Goal: Information Seeking & Learning: Learn about a topic

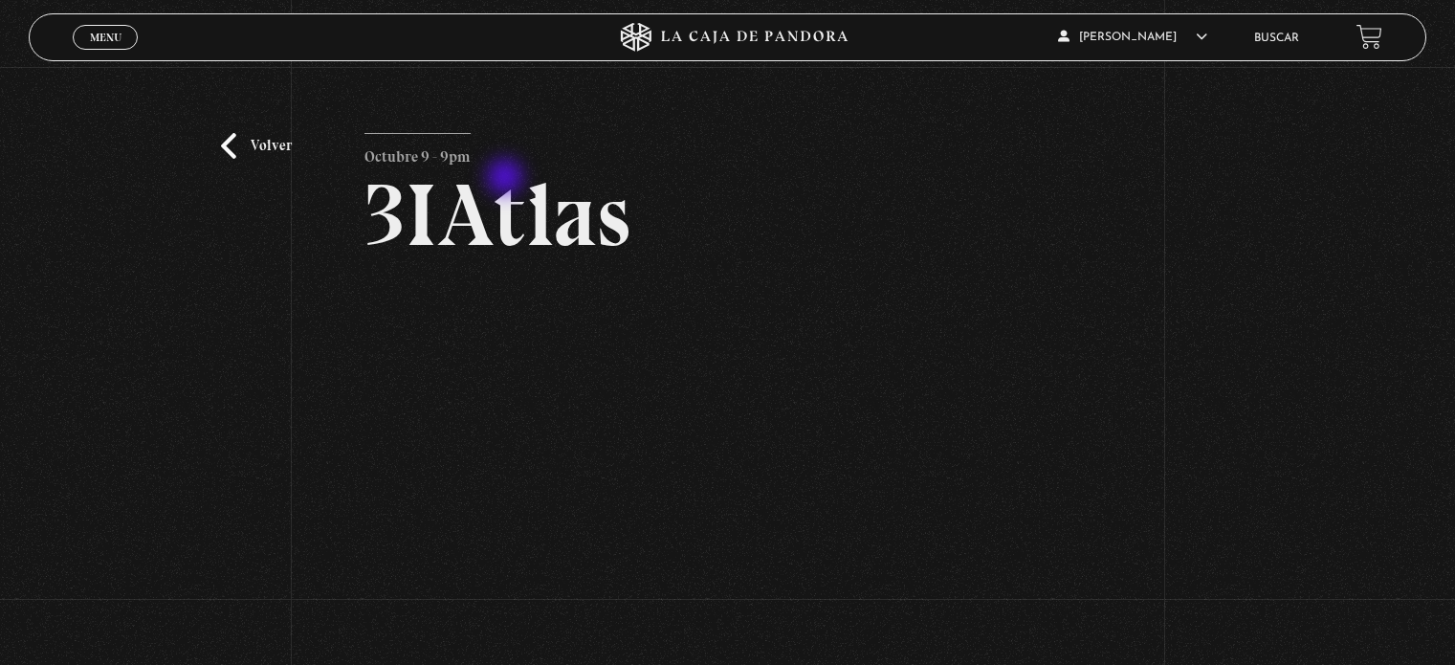
scroll to position [114, 0]
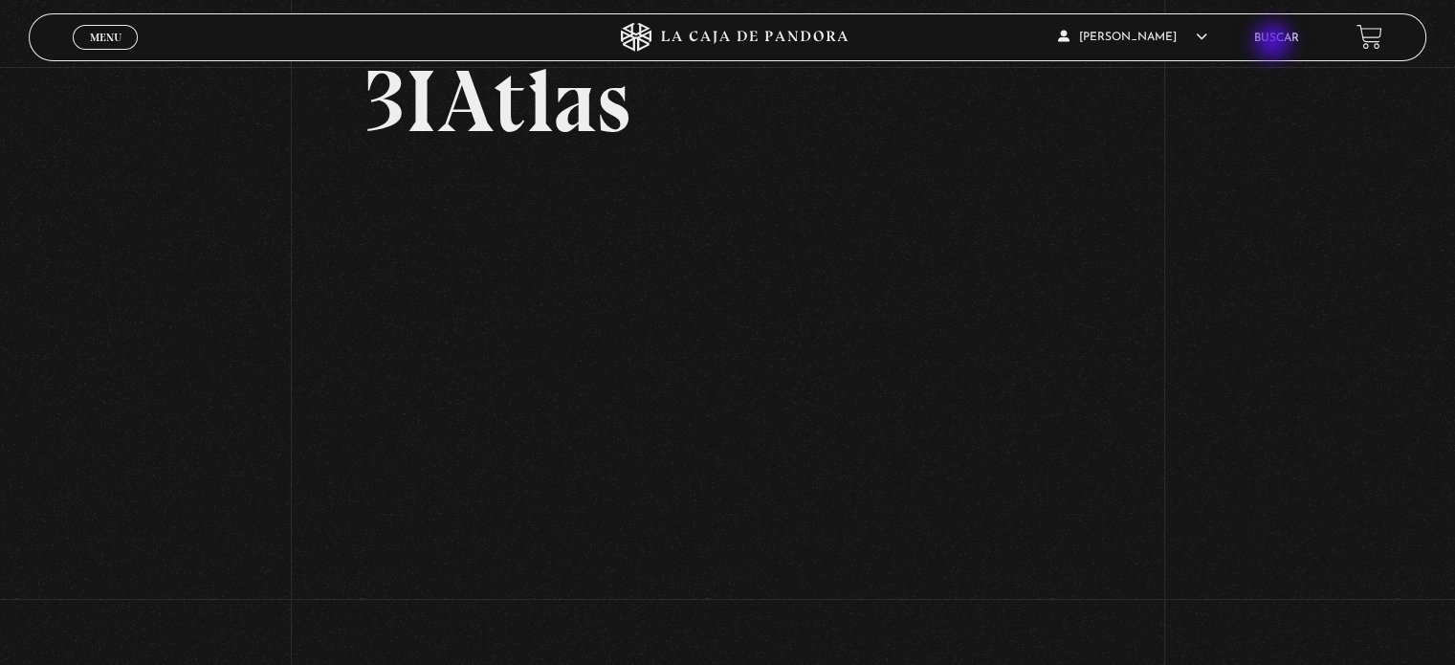
click at [1274, 42] on link "Buscar" at bounding box center [1276, 38] width 45 height 11
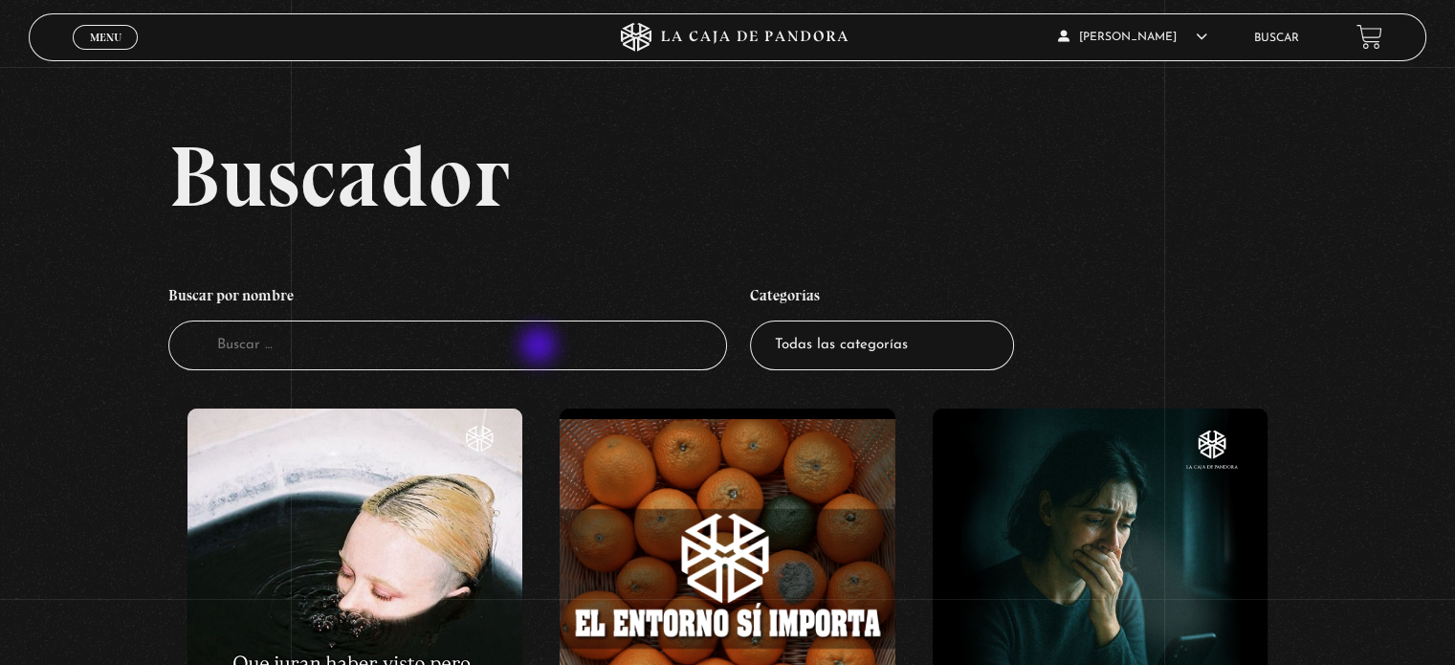
click at [541, 347] on input "Buscador" at bounding box center [447, 346] width 559 height 51
type input "[DATE]"
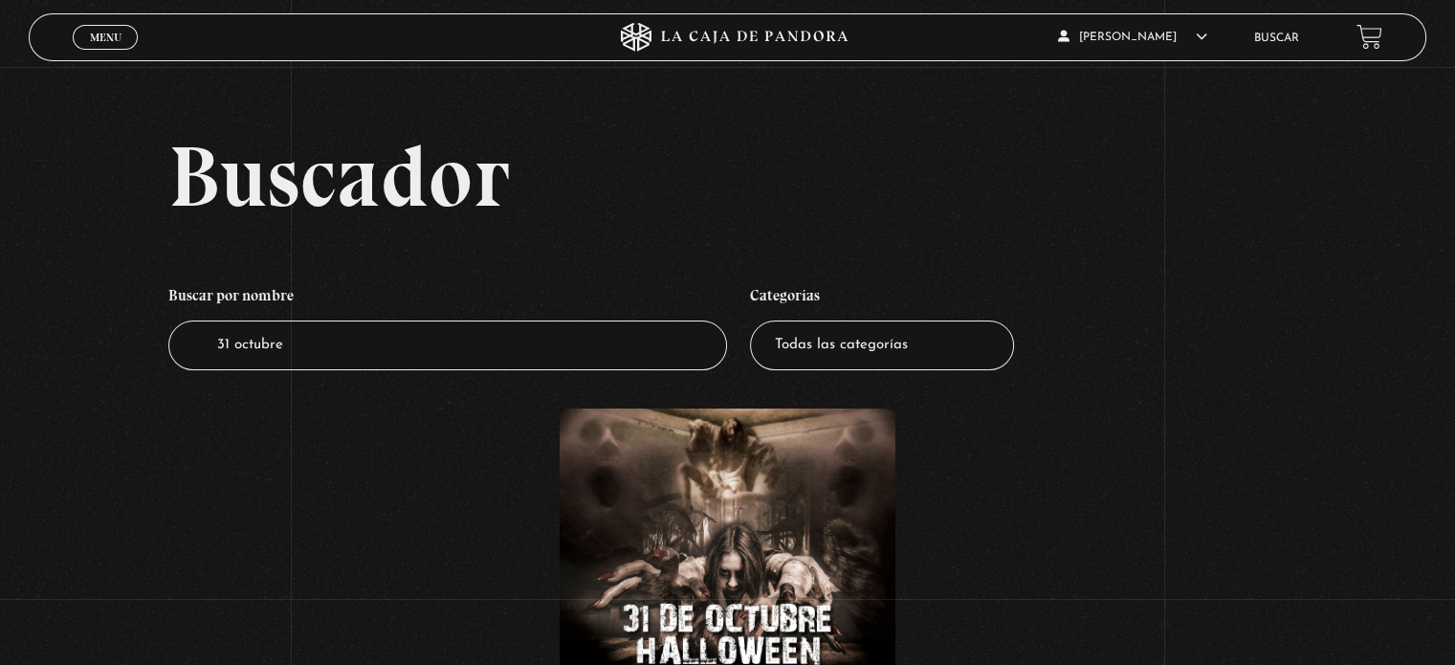
click at [678, 520] on figure at bounding box center [727, 576] width 335 height 335
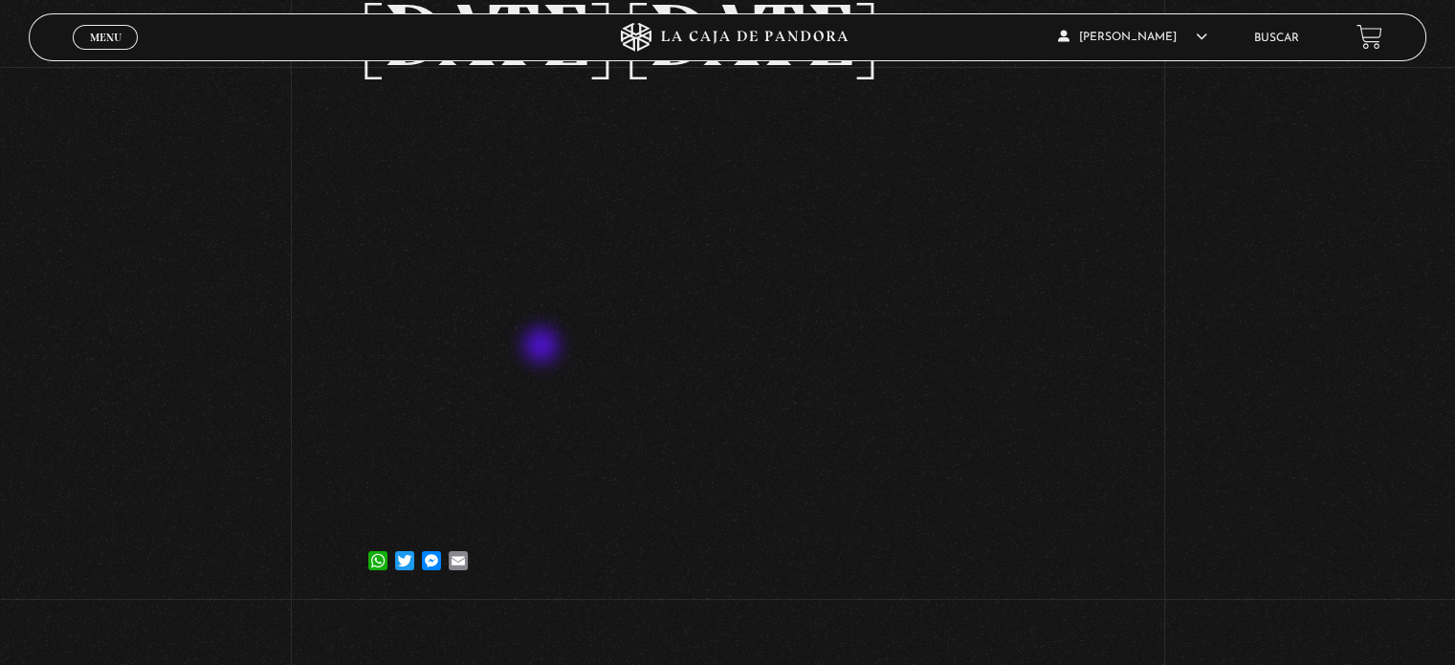
scroll to position [214, 0]
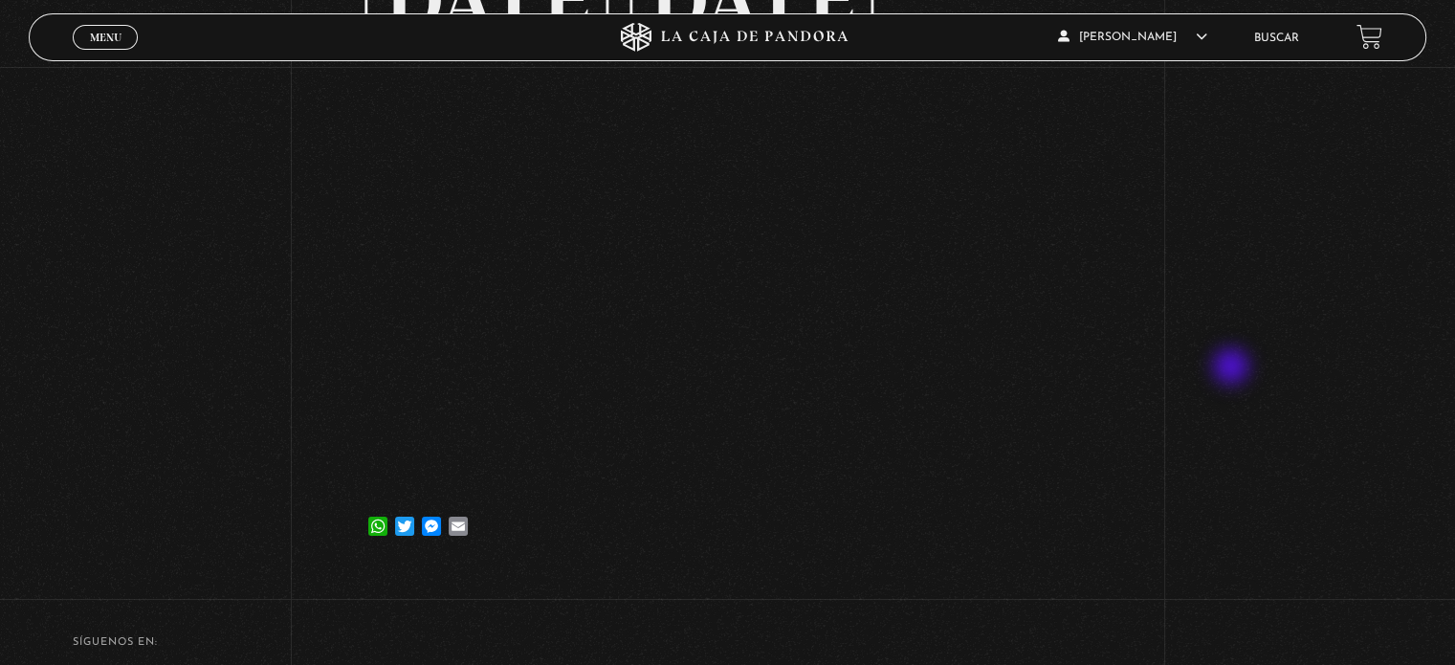
click at [1233, 368] on div "Volver 19 noviembre, 2023 31 Octubre Halloween WhatsApp Twitter Messenger Email" at bounding box center [727, 212] width 1455 height 718
